Goal: Find specific page/section: Find specific page/section

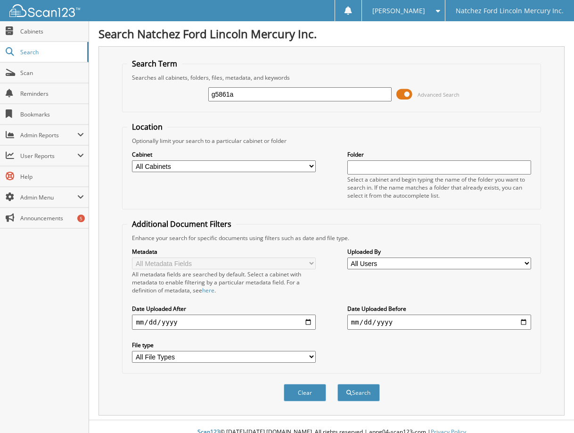
type input "g5861a"
click at [338, 384] on button "Search" at bounding box center [359, 392] width 42 height 17
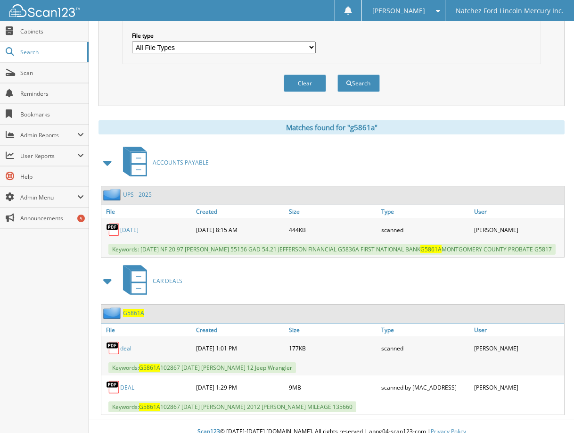
scroll to position [320, 0]
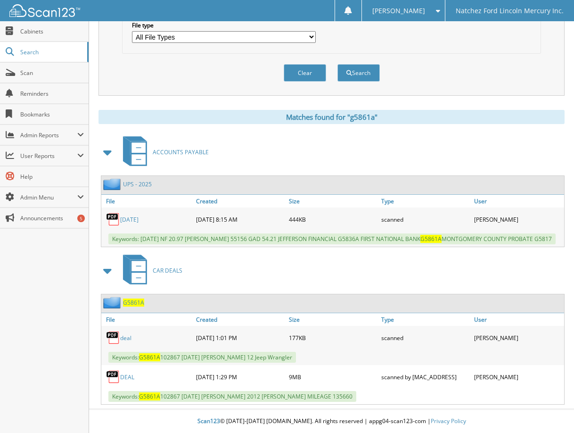
click at [126, 340] on link "deal" at bounding box center [125, 338] width 11 height 8
click at [127, 377] on link "DEAL" at bounding box center [127, 377] width 14 height 8
